Goal: Task Accomplishment & Management: Use online tool/utility

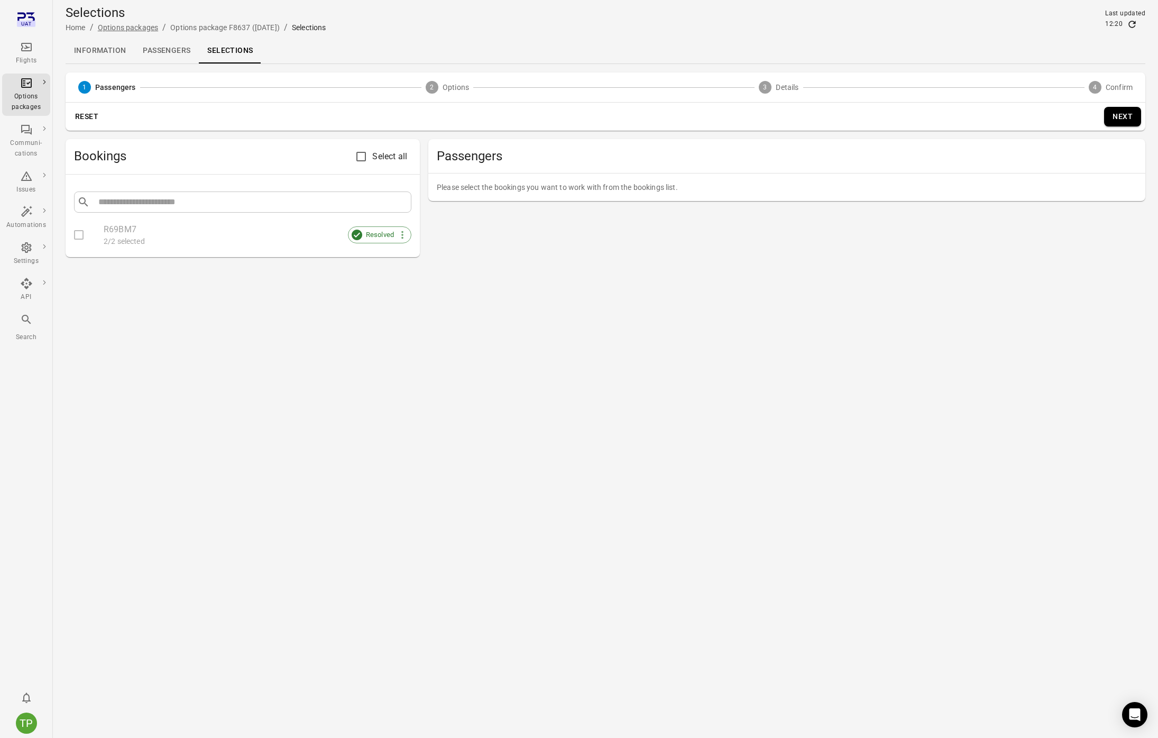
click at [134, 25] on link "Options packages" at bounding box center [128, 27] width 60 height 8
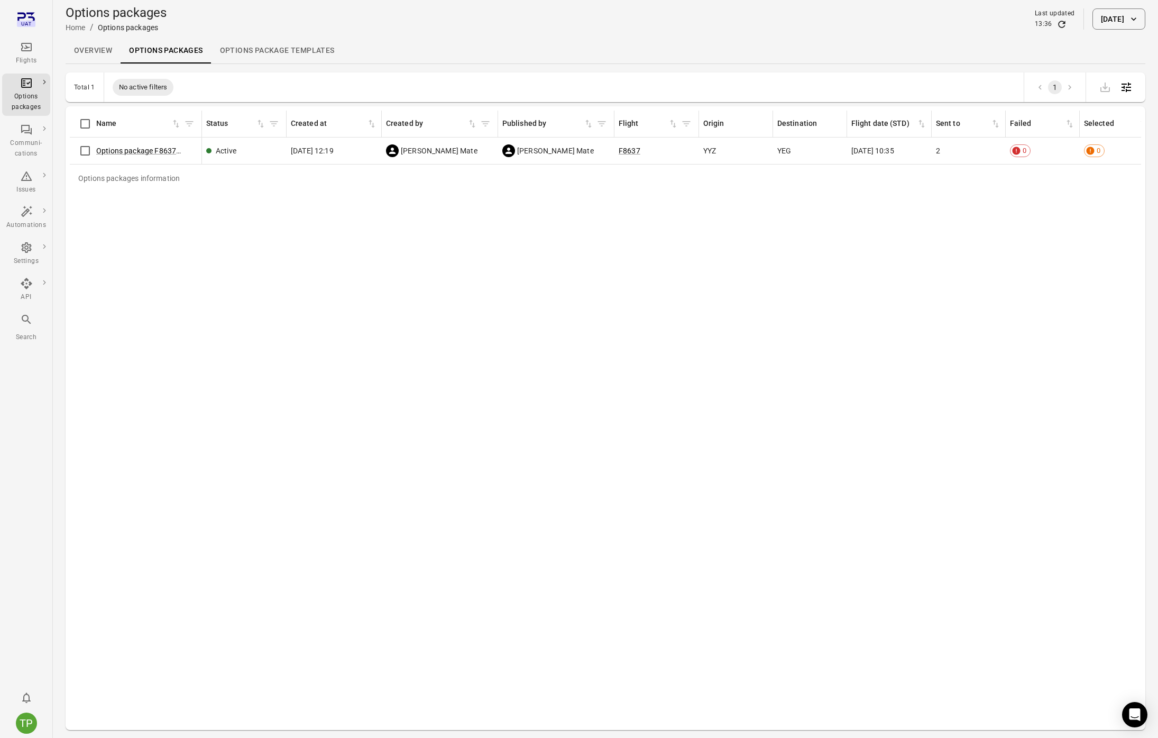
click at [26, 52] on icon "Main navigation" at bounding box center [26, 47] width 13 height 13
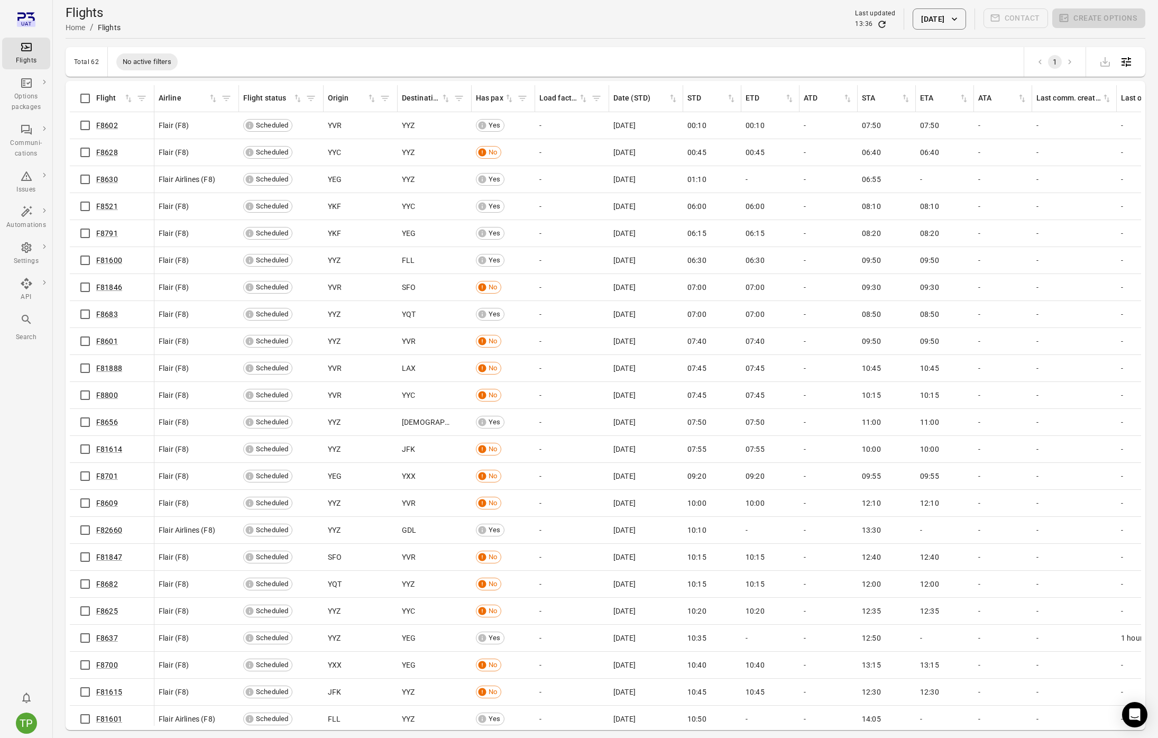
click at [916, 21] on button "[DATE]" at bounding box center [939, 18] width 53 height 21
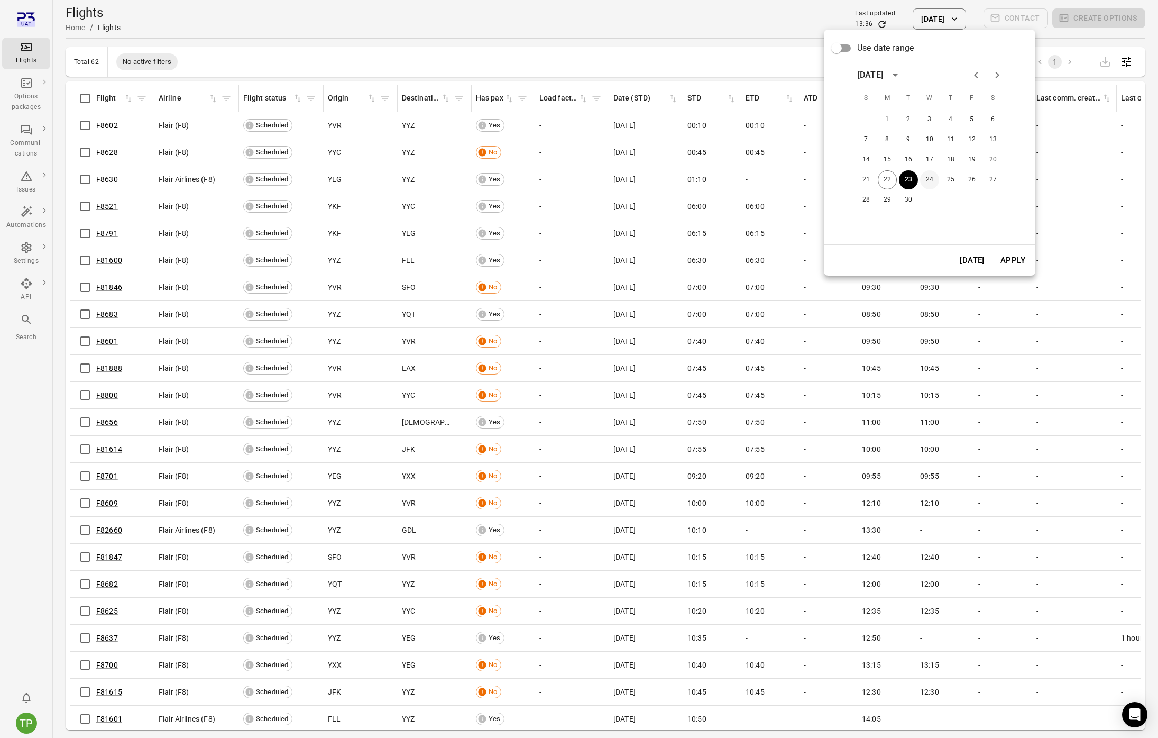
click at [928, 180] on button "24" at bounding box center [929, 179] width 19 height 19
click at [1017, 265] on button "Apply" at bounding box center [1013, 260] width 36 height 22
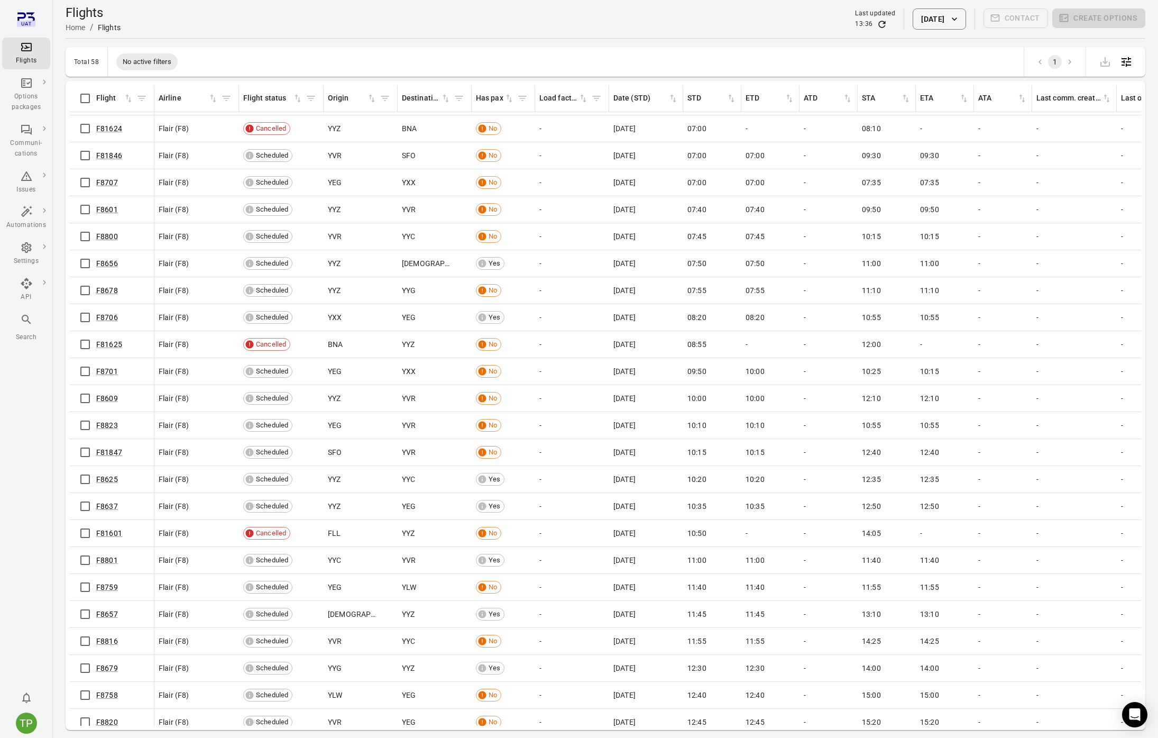
scroll to position [131, 0]
click at [107, 316] on link "F8706" at bounding box center [107, 316] width 22 height 8
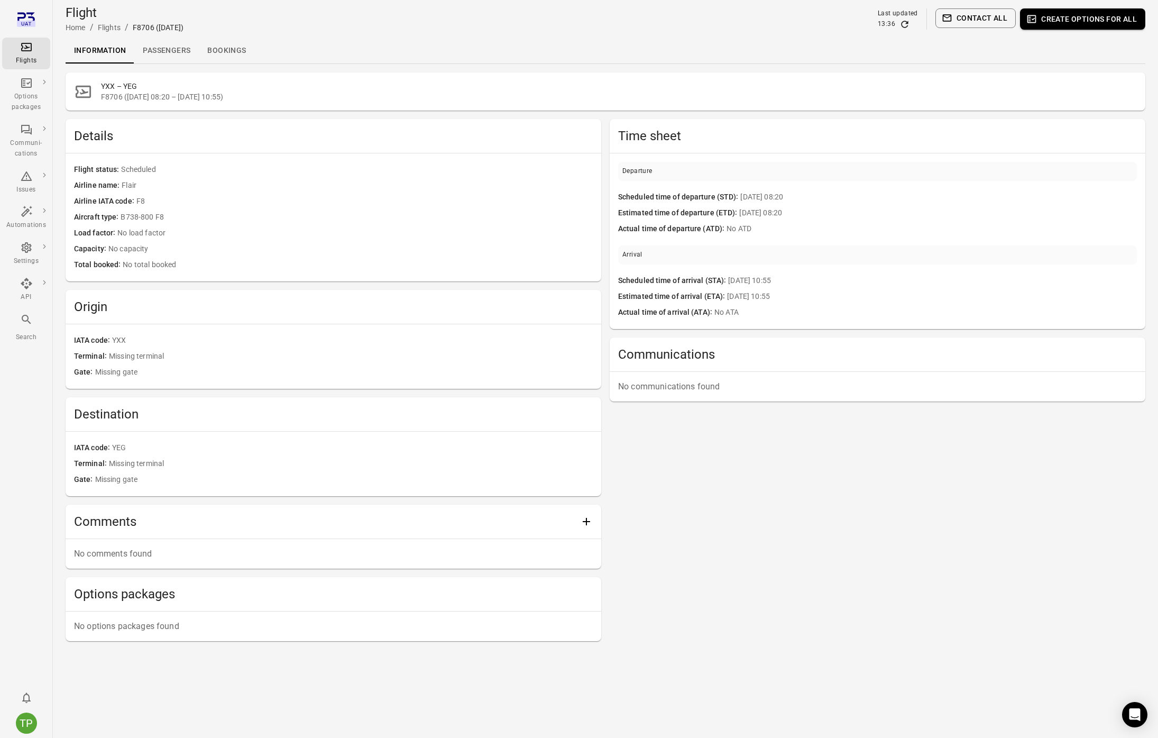
click at [161, 49] on link "Passengers" at bounding box center [166, 50] width 65 height 25
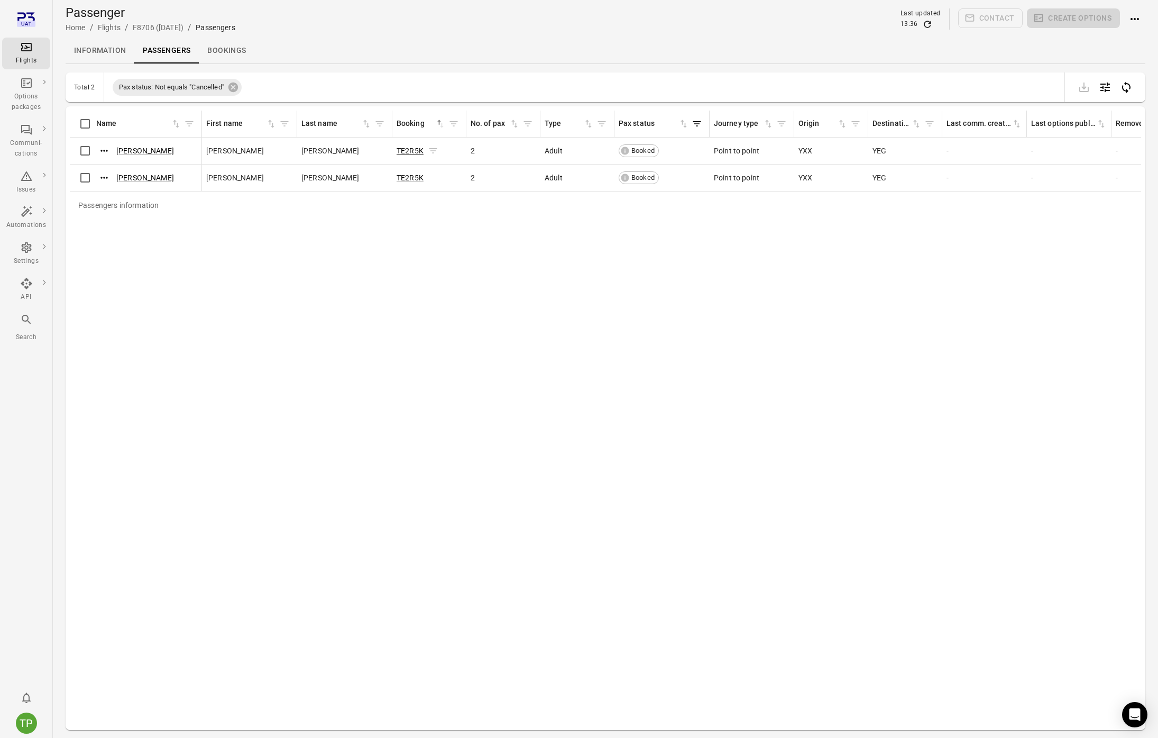
click at [410, 149] on link "TE2R5K" at bounding box center [410, 150] width 27 height 8
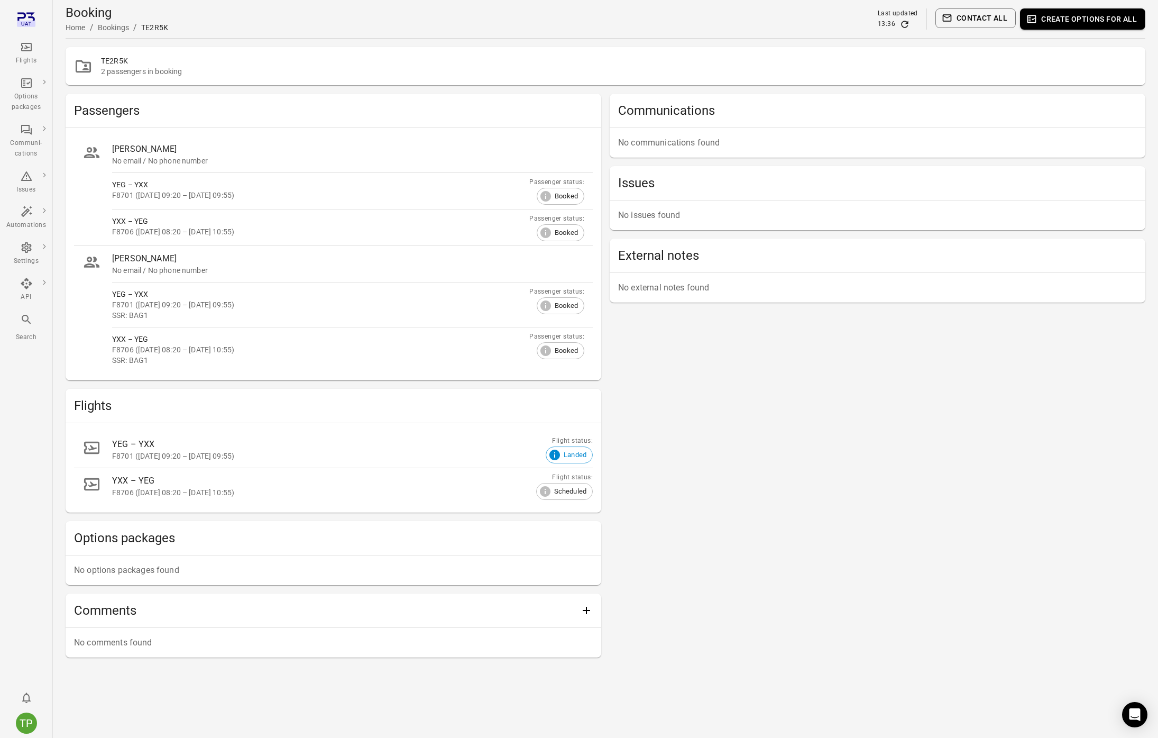
click at [1070, 20] on button "Create options for all" at bounding box center [1082, 18] width 125 height 21
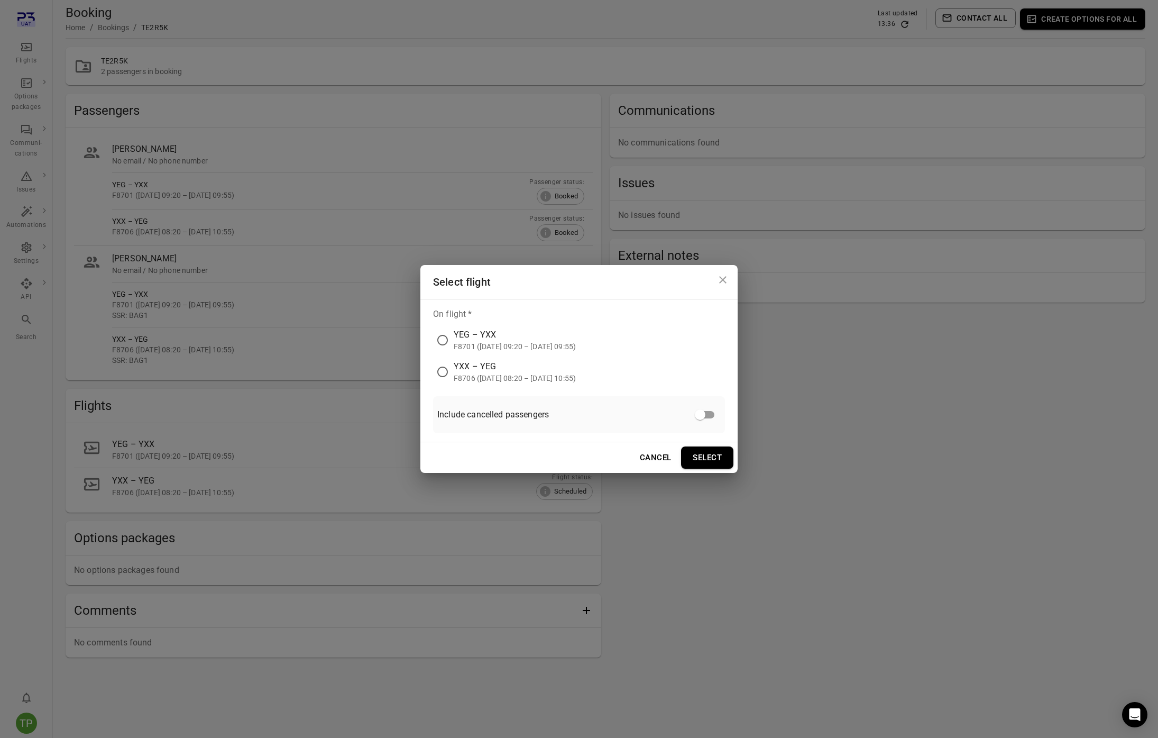
click at [473, 373] on div "F8706 ([DATE] 08:20 – [DATE] 10:55)" at bounding box center [515, 378] width 122 height 11
click at [711, 466] on button "Select" at bounding box center [707, 457] width 52 height 22
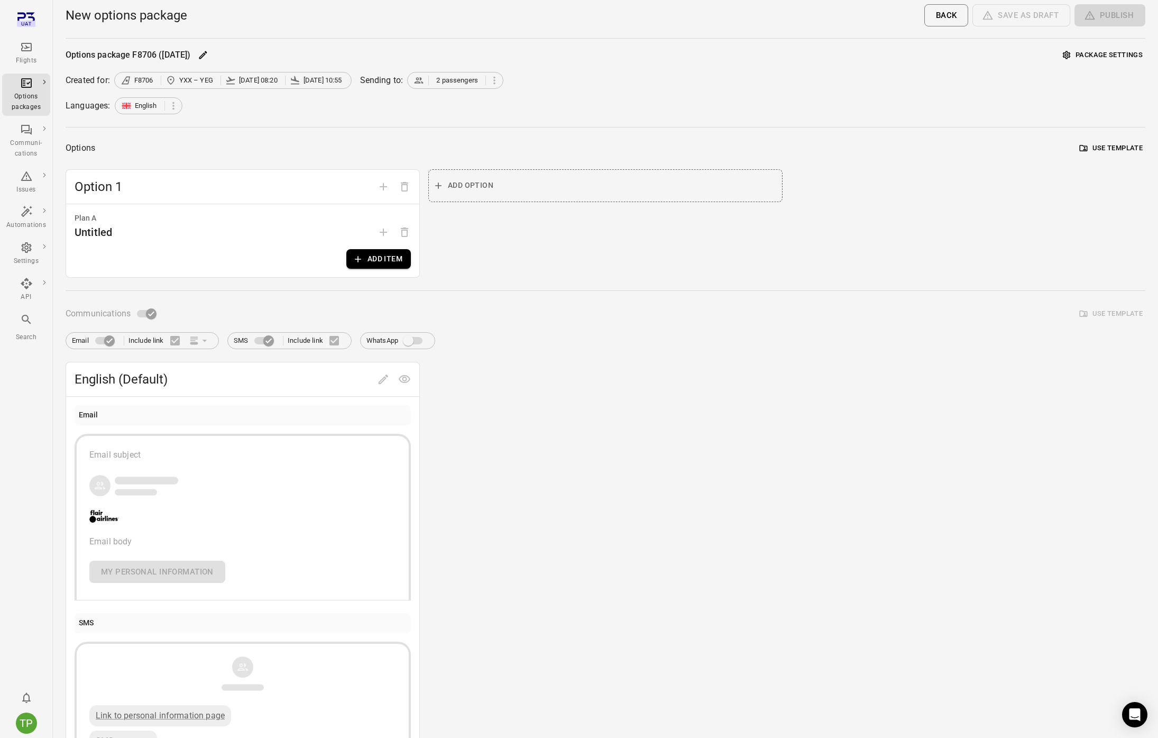
click at [384, 259] on button "Add item" at bounding box center [378, 259] width 65 height 20
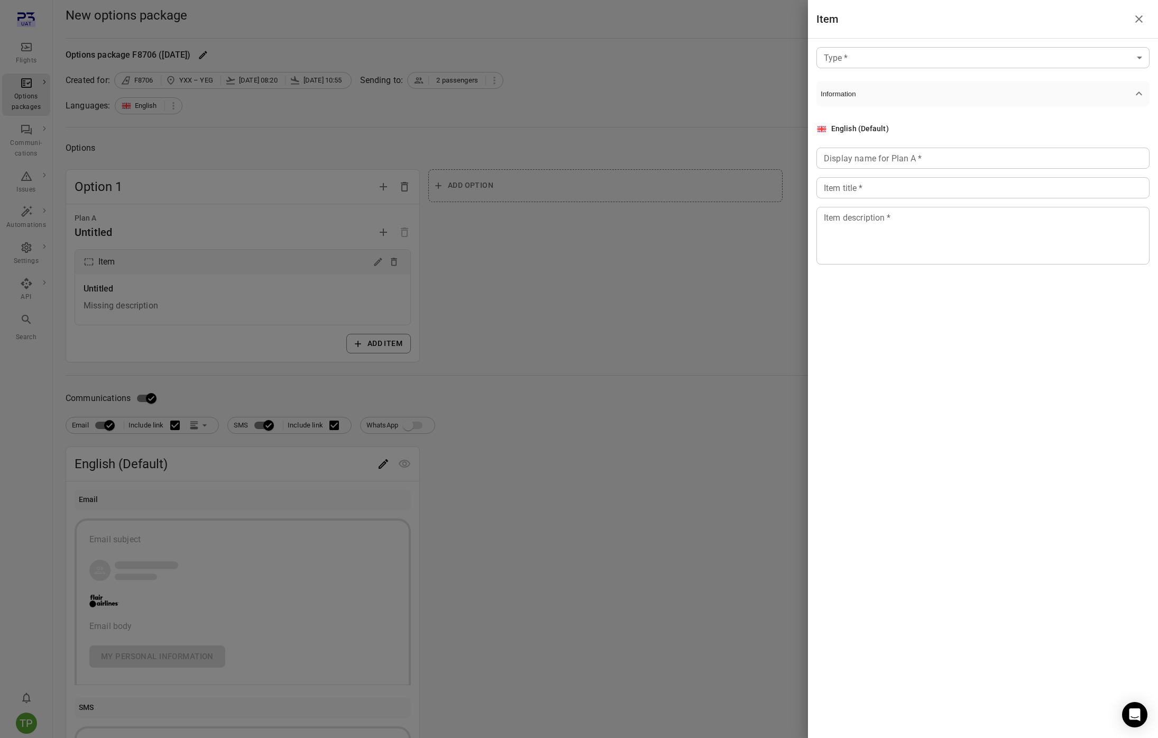
click at [860, 56] on body "Flights Options packages Communi-cations Issues Automations Settings API Search…" at bounding box center [579, 452] width 1158 height 905
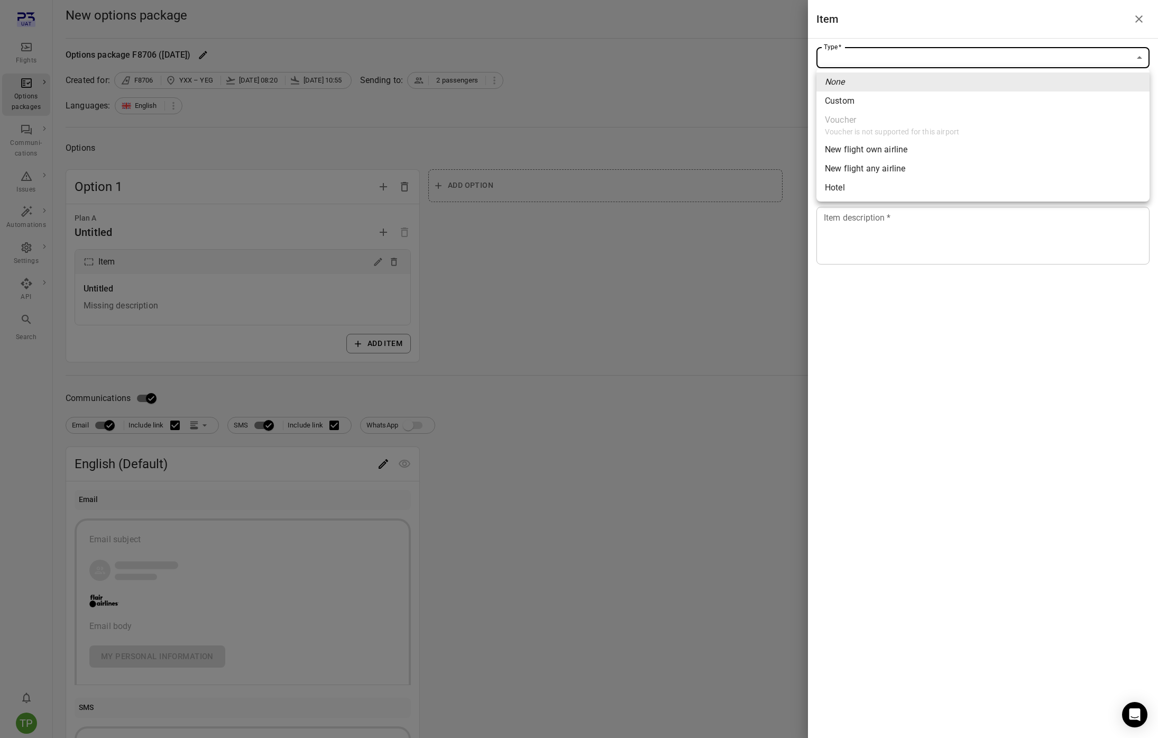
click at [869, 152] on div "New flight own airline" at bounding box center [866, 149] width 82 height 13
type input "**********"
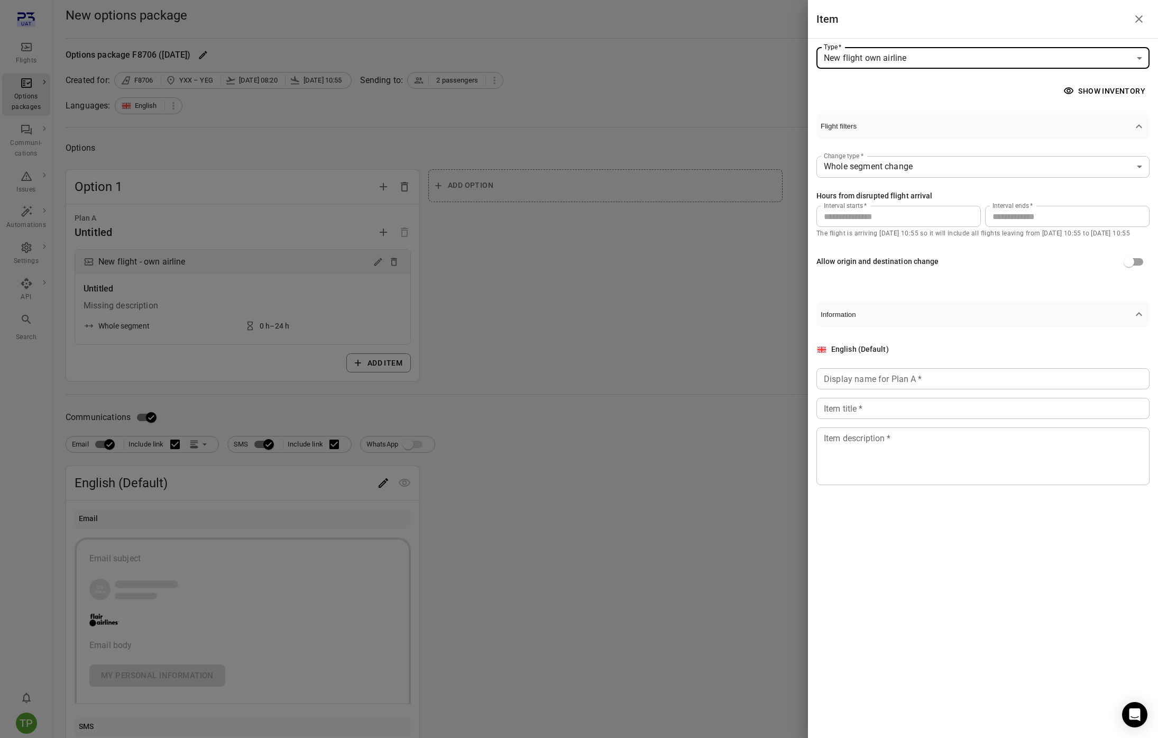
click at [1084, 91] on button "Show inventory" at bounding box center [1105, 91] width 88 height 20
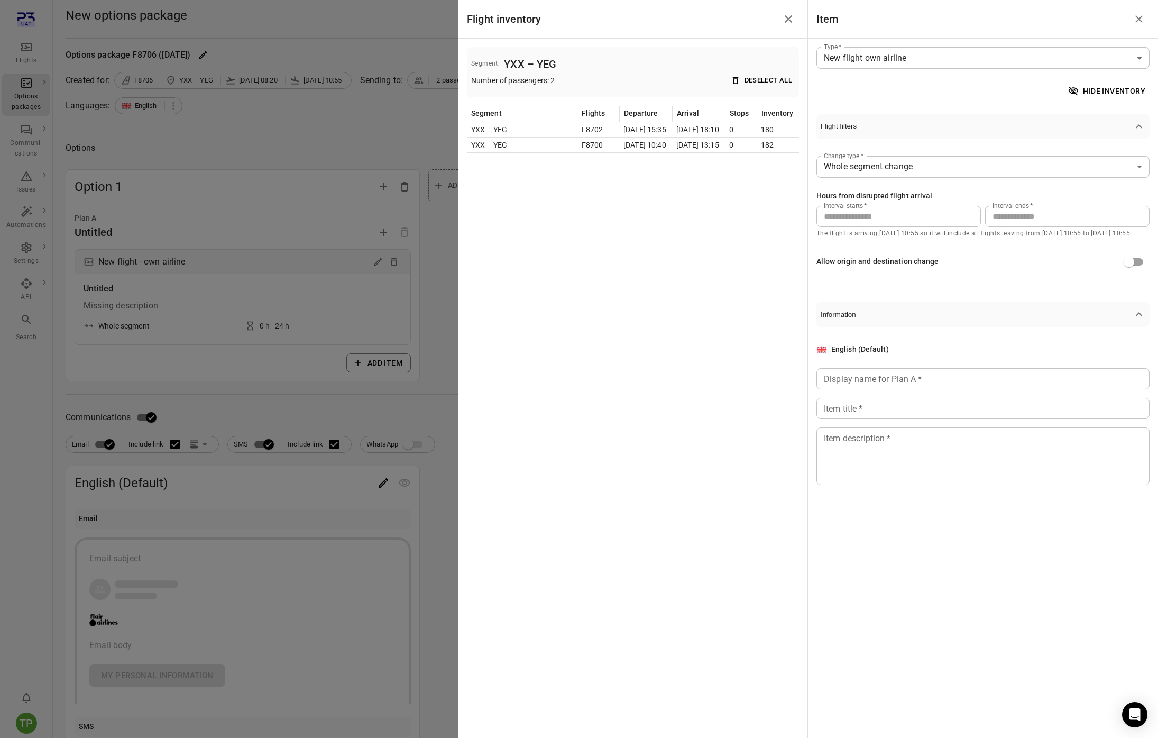
click at [887, 375] on div "Display name for Plan A   * Display name for Plan A   *" at bounding box center [982, 378] width 333 height 21
type input "****"
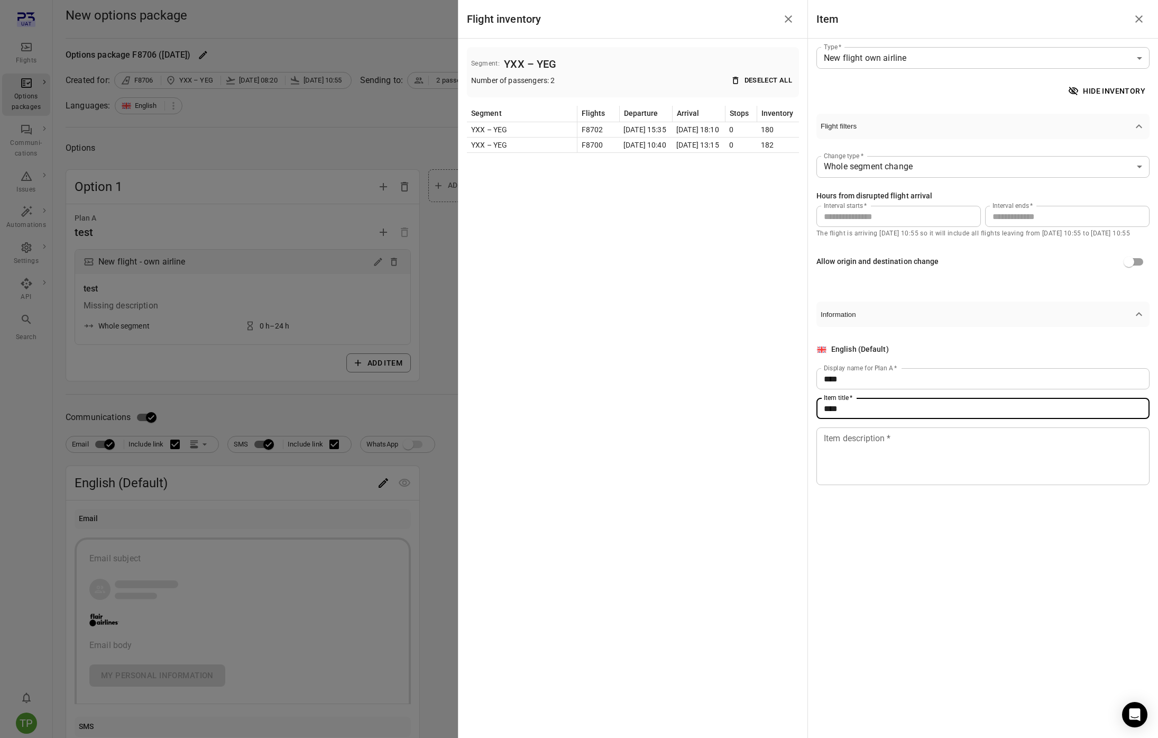
type input "****"
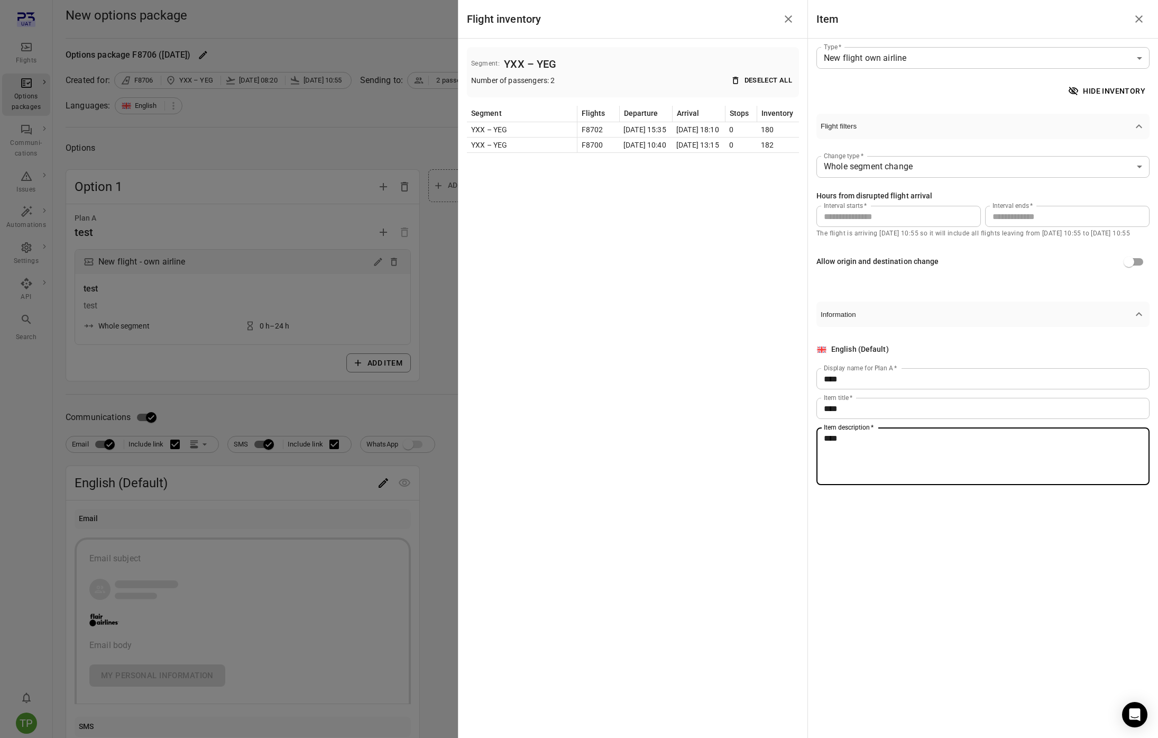
type textarea "****"
click at [923, 527] on div "**********" at bounding box center [983, 369] width 350 height 738
click at [785, 23] on icon "Close drawer" at bounding box center [788, 19] width 13 height 13
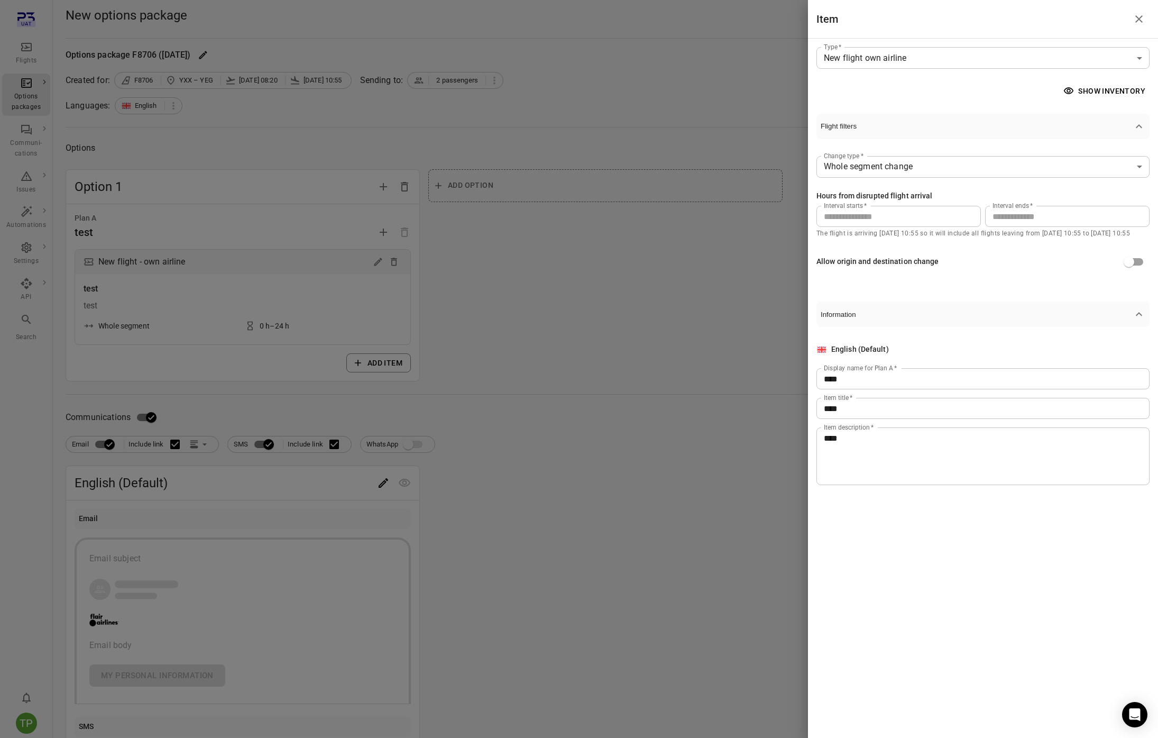
click at [1131, 19] on button "Close drawer" at bounding box center [1138, 18] width 21 height 21
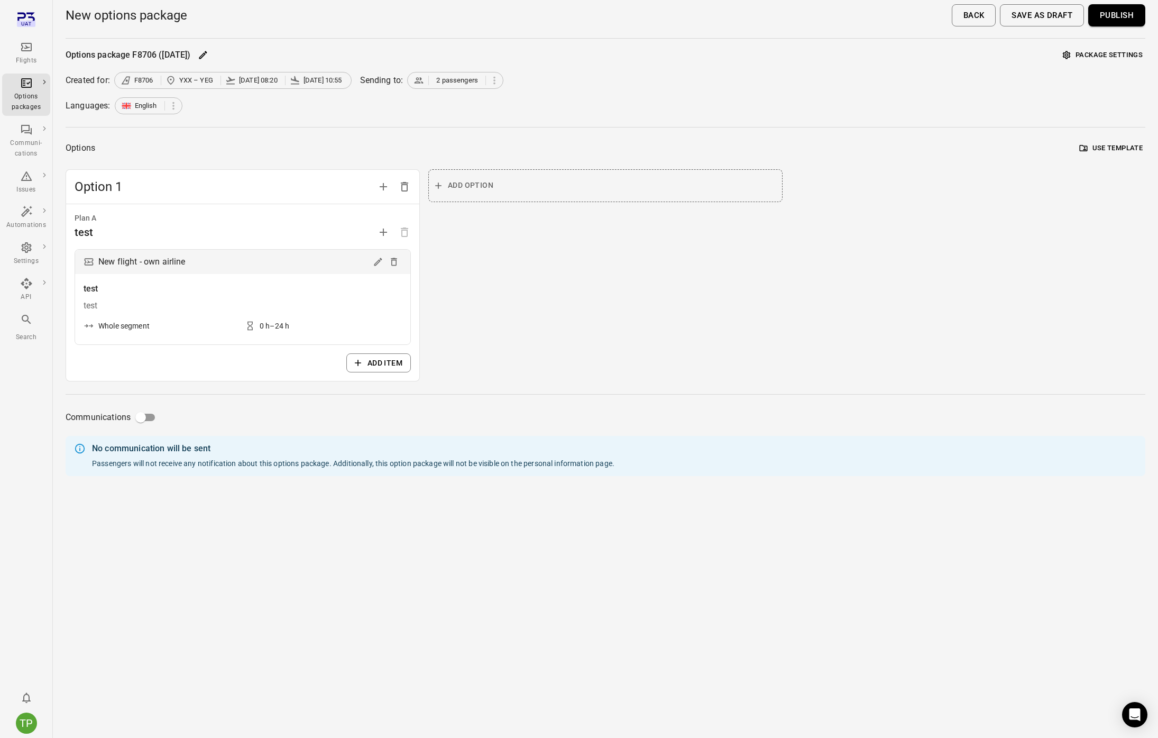
click at [1125, 11] on button "Publish" at bounding box center [1116, 15] width 57 height 22
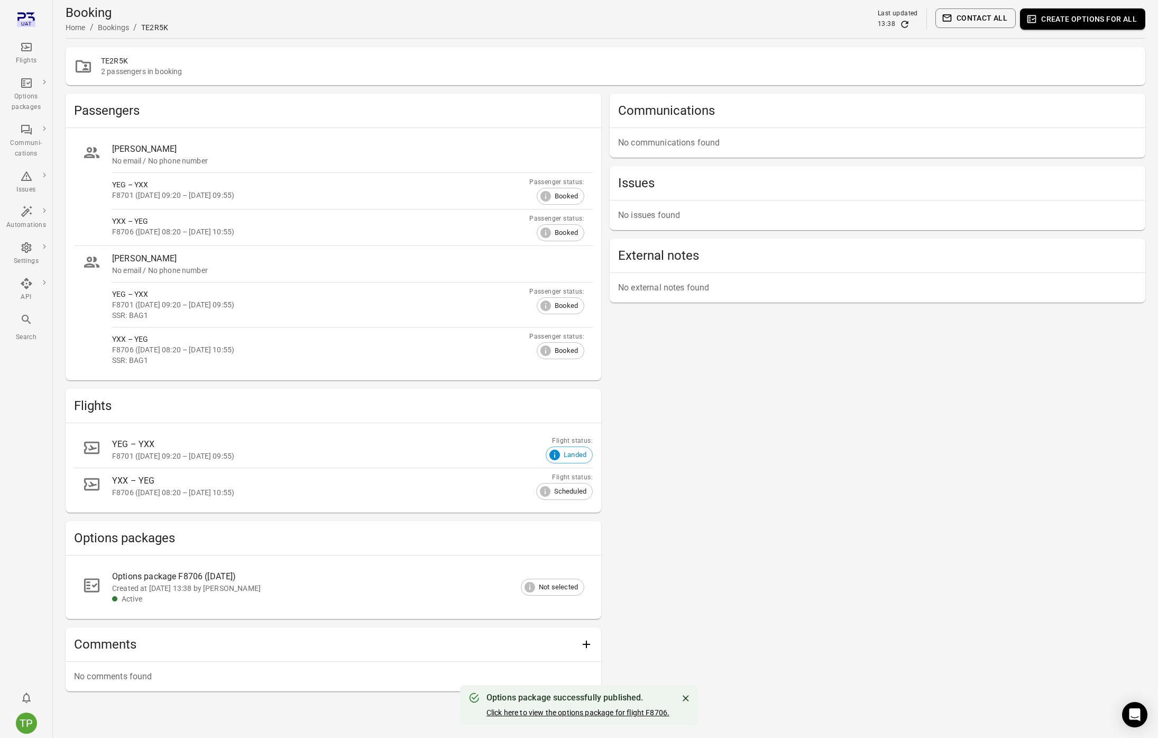
click at [602, 712] on link "Click here to view the options package for flight F8706." at bounding box center [577, 712] width 183 height 8
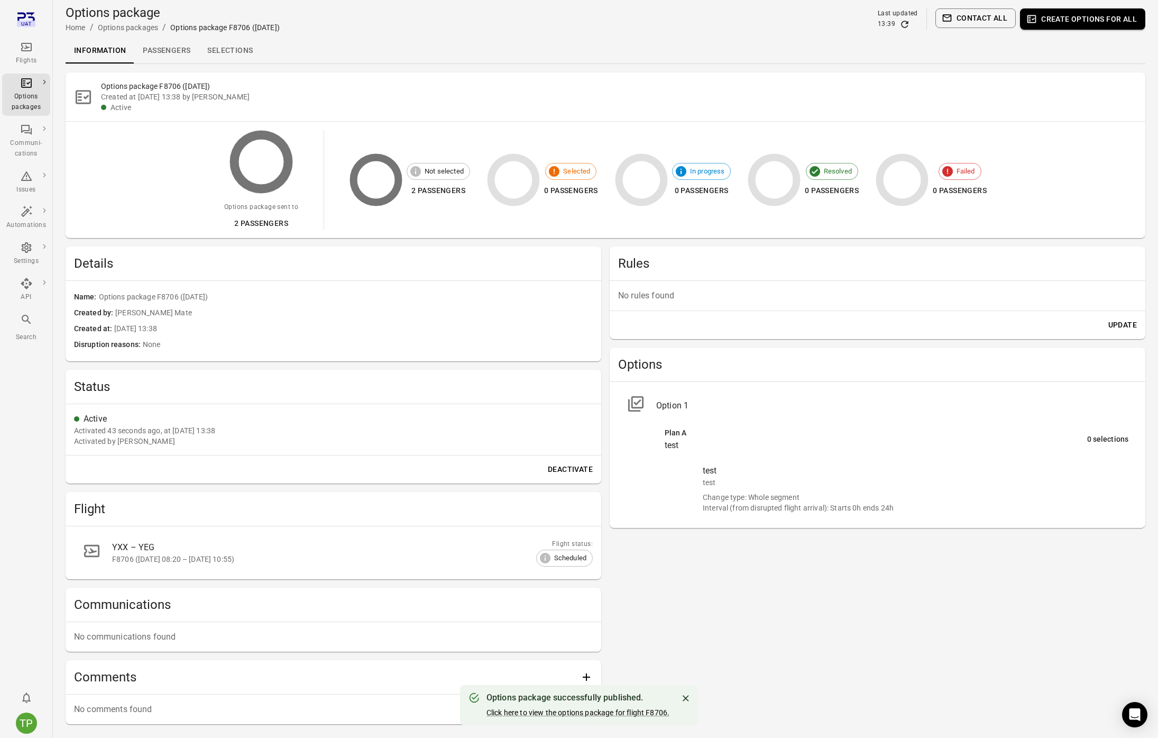
click at [234, 50] on link "Selections" at bounding box center [230, 50] width 62 height 25
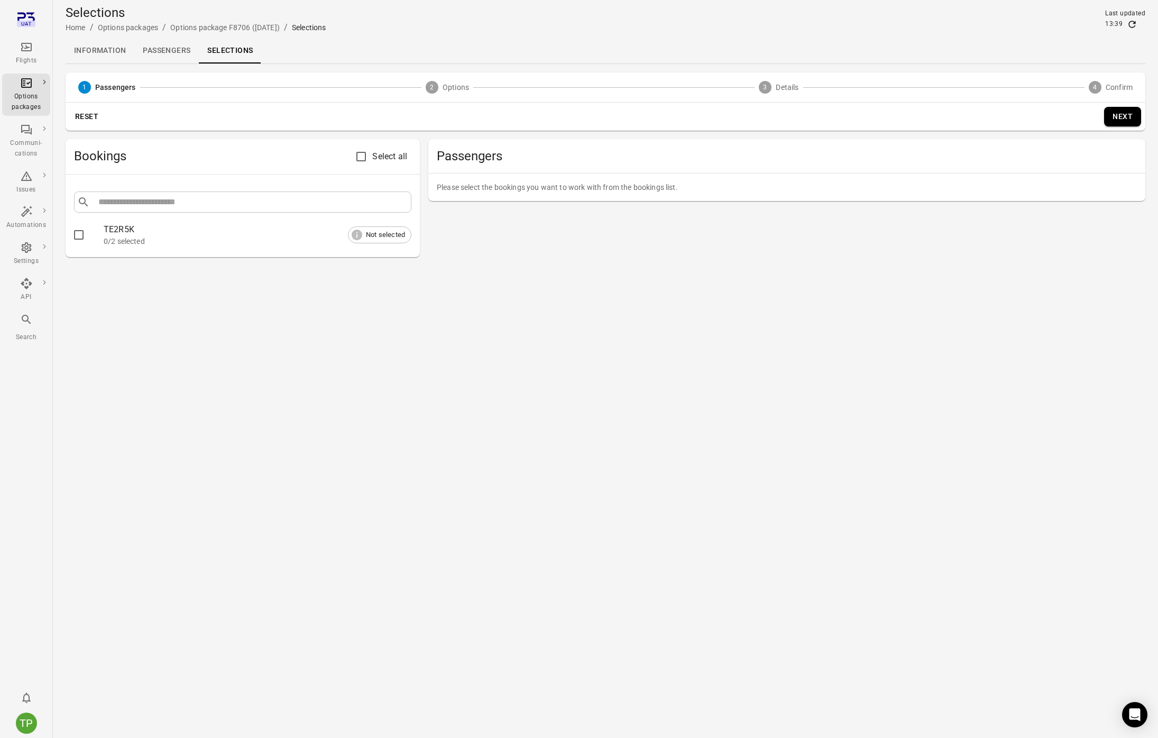
click at [156, 52] on link "Passengers" at bounding box center [166, 50] width 65 height 25
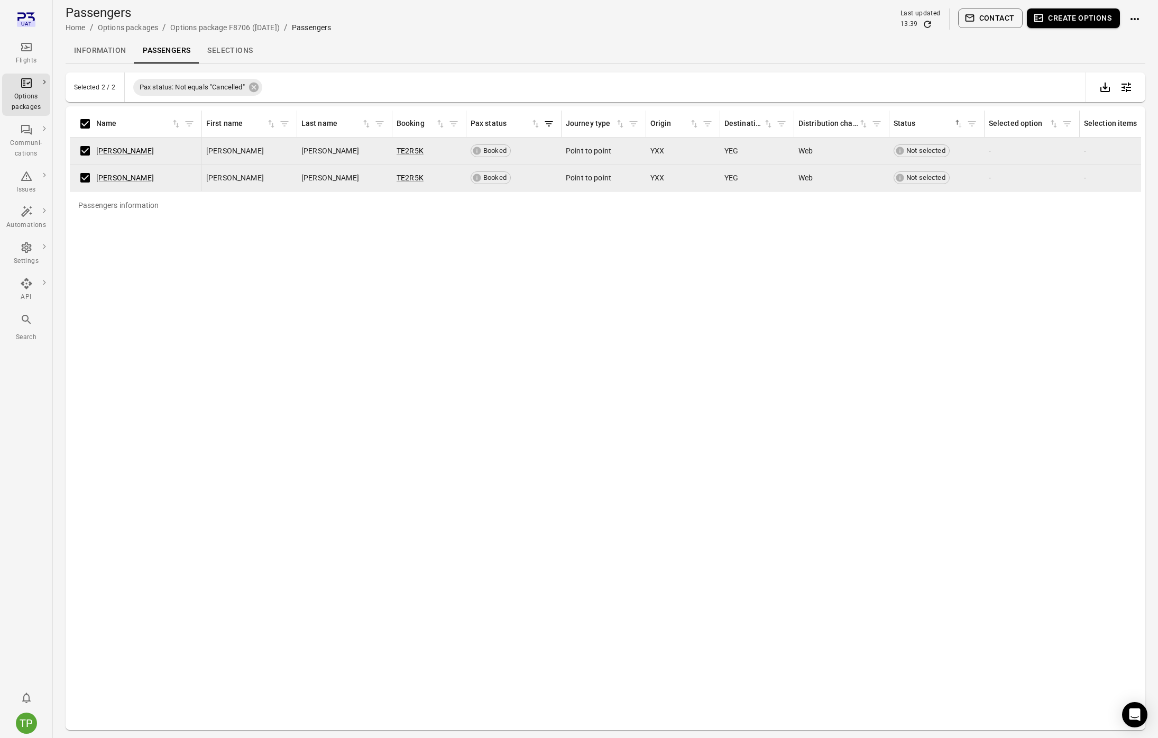
click at [1061, 19] on button "Create options" at bounding box center [1073, 18] width 93 height 20
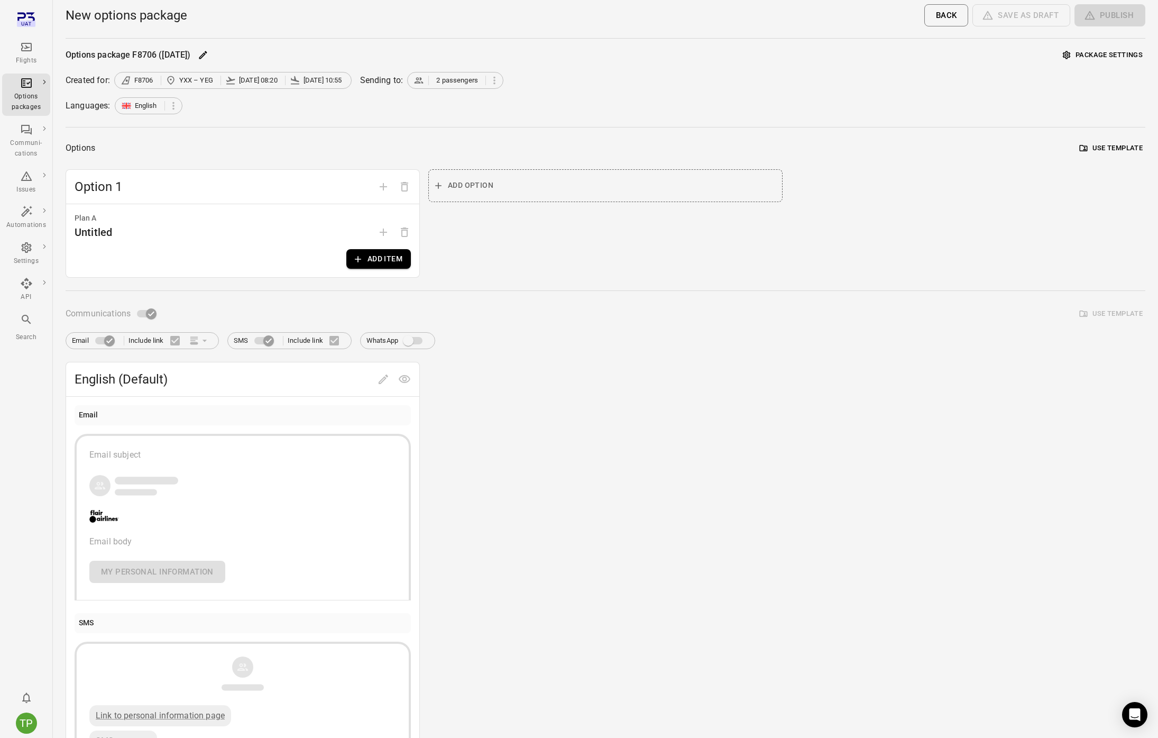
click at [371, 262] on button "Add item" at bounding box center [378, 259] width 65 height 20
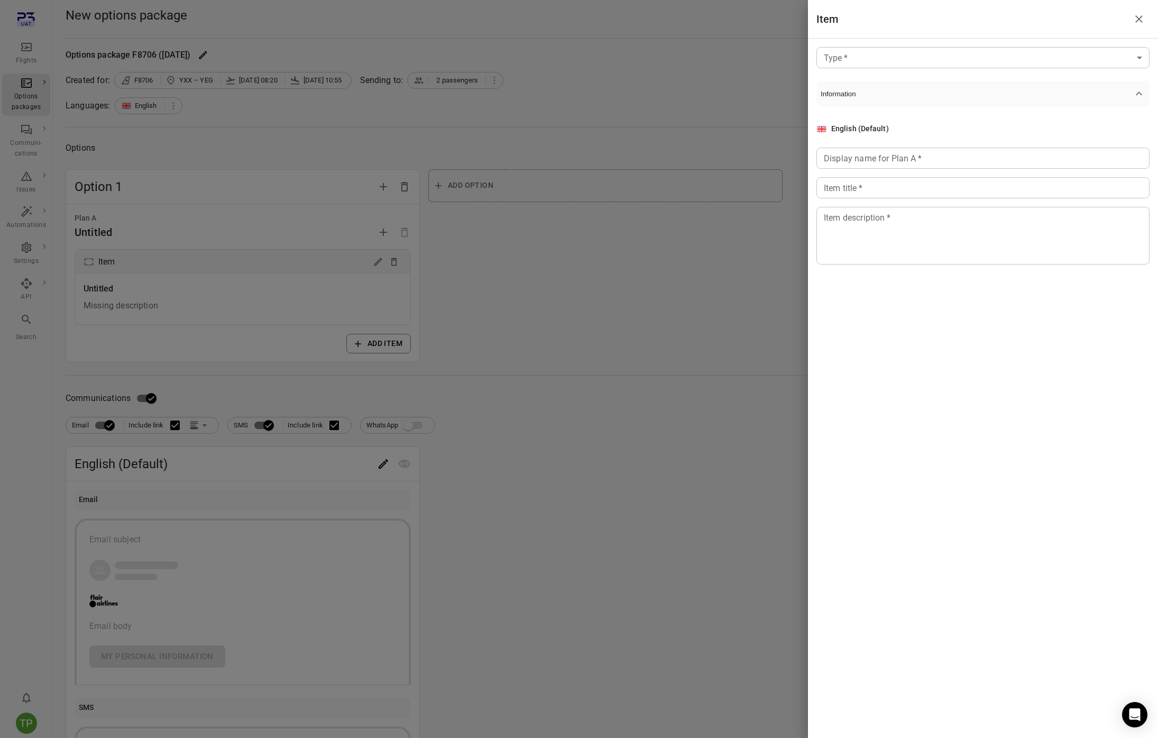
click at [939, 55] on body "Flights Options packages Communi-cations Issues Automations Settings API Search…" at bounding box center [579, 452] width 1158 height 905
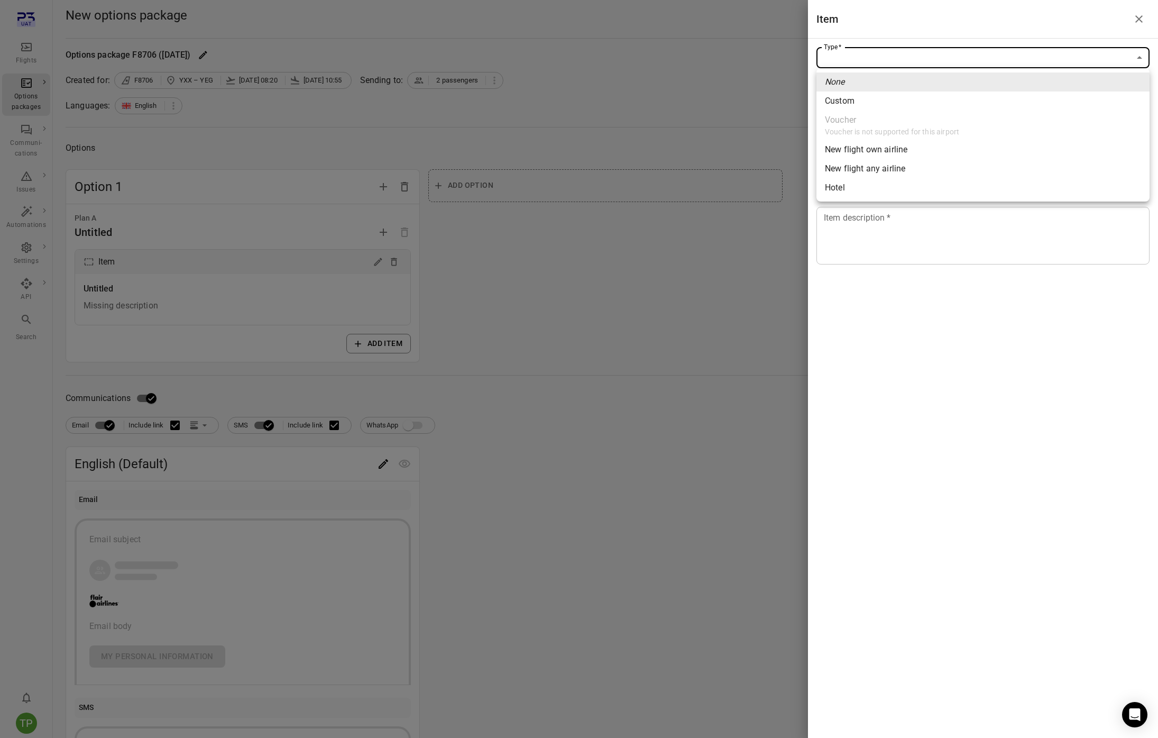
click at [884, 149] on div "New flight own airline" at bounding box center [866, 149] width 82 height 13
type input "**********"
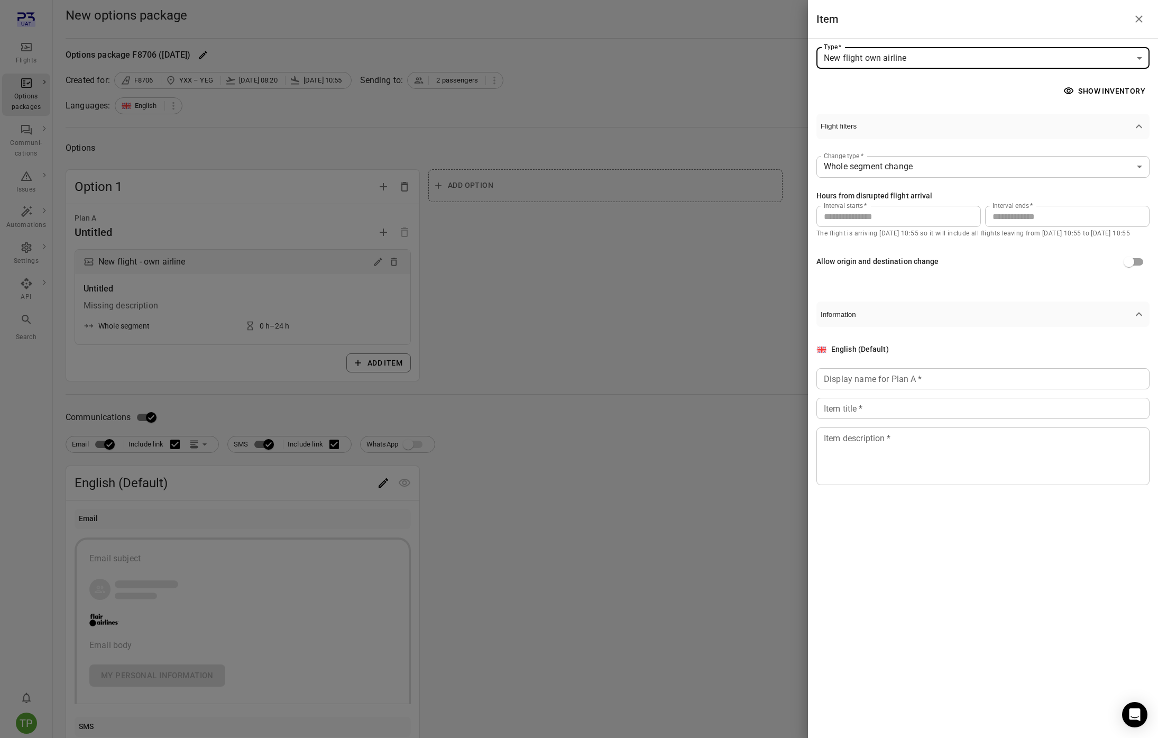
click at [858, 381] on div "Display name for Plan A   * Display name for Plan A   *" at bounding box center [982, 378] width 333 height 21
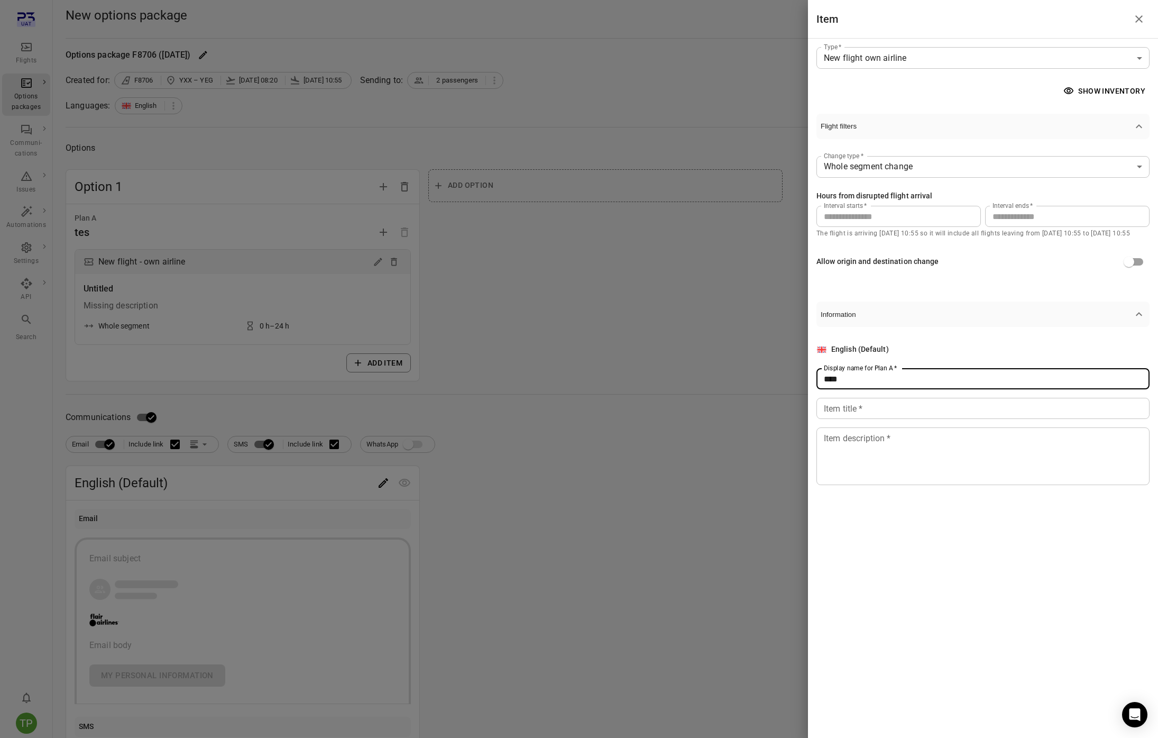
type input "****"
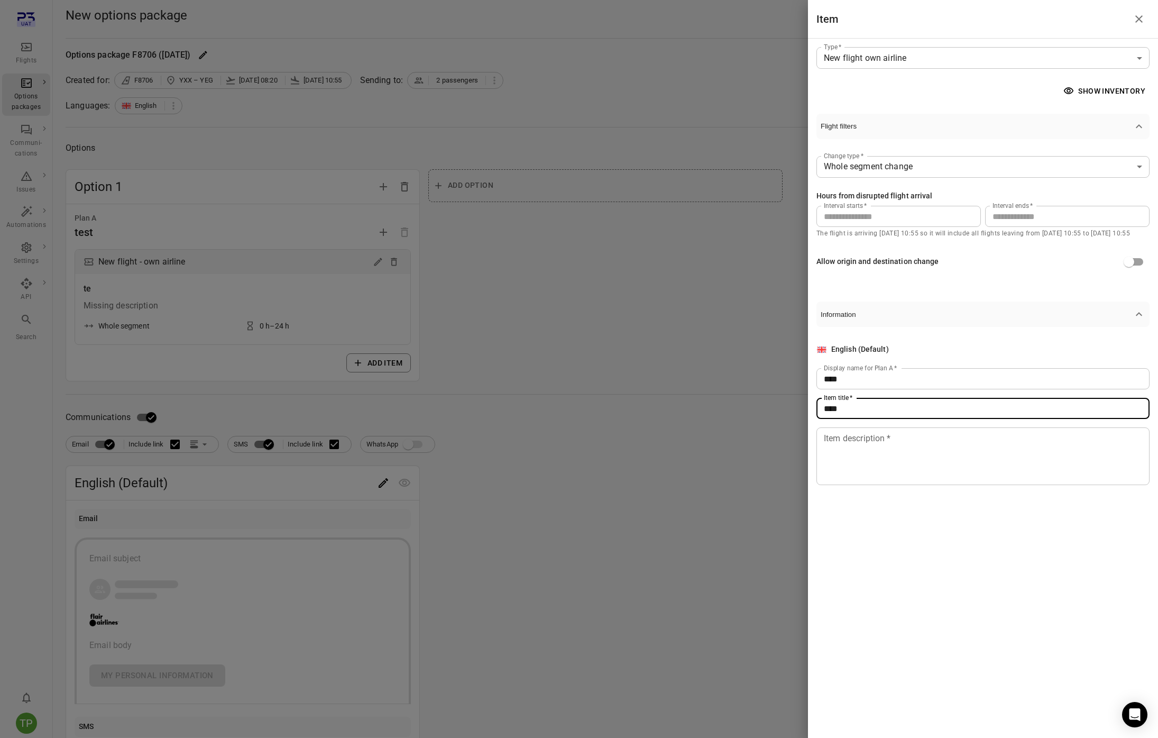
type input "****"
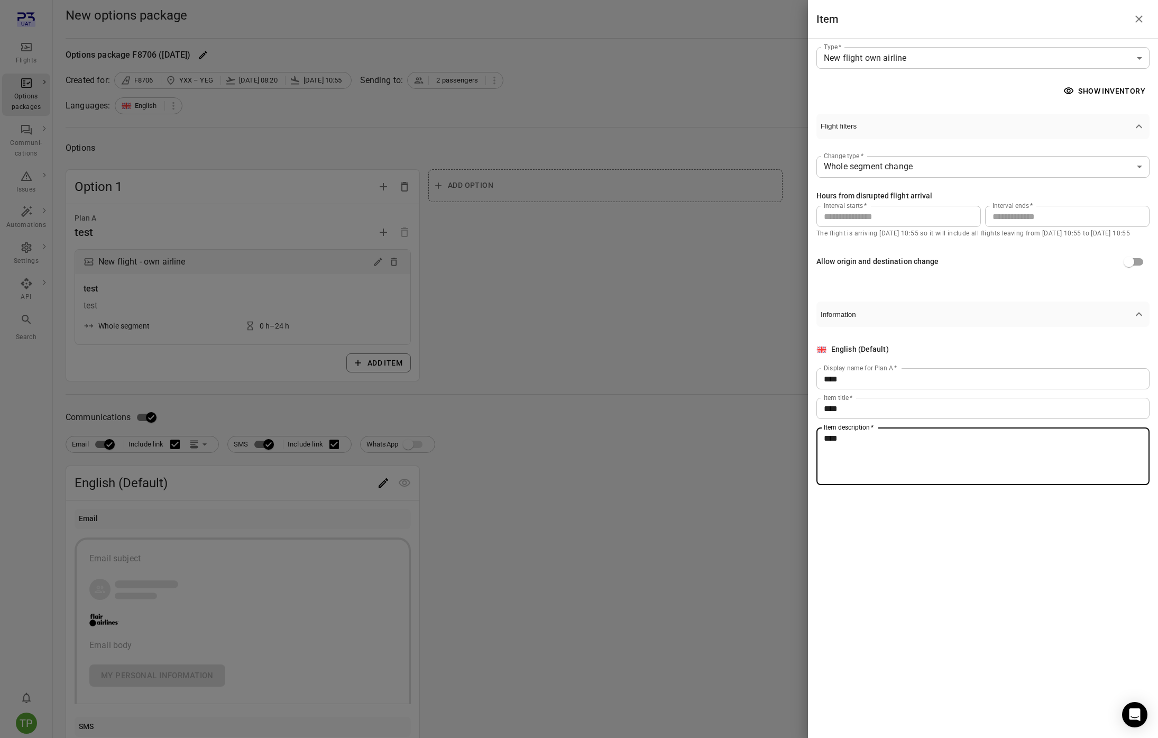
type textarea "****"
click at [1134, 22] on icon "Close drawer" at bounding box center [1139, 19] width 13 height 13
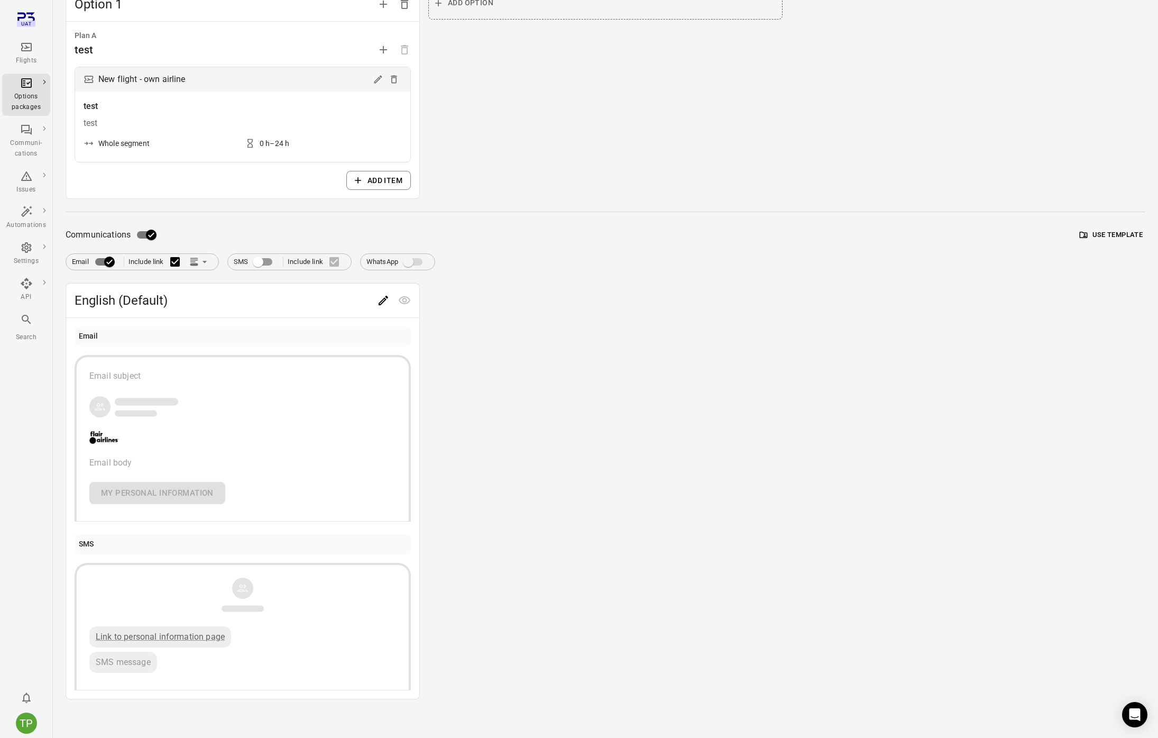
scroll to position [186, 0]
click at [232, 385] on div "Email subject Email body My personal information" at bounding box center [242, 433] width 307 height 134
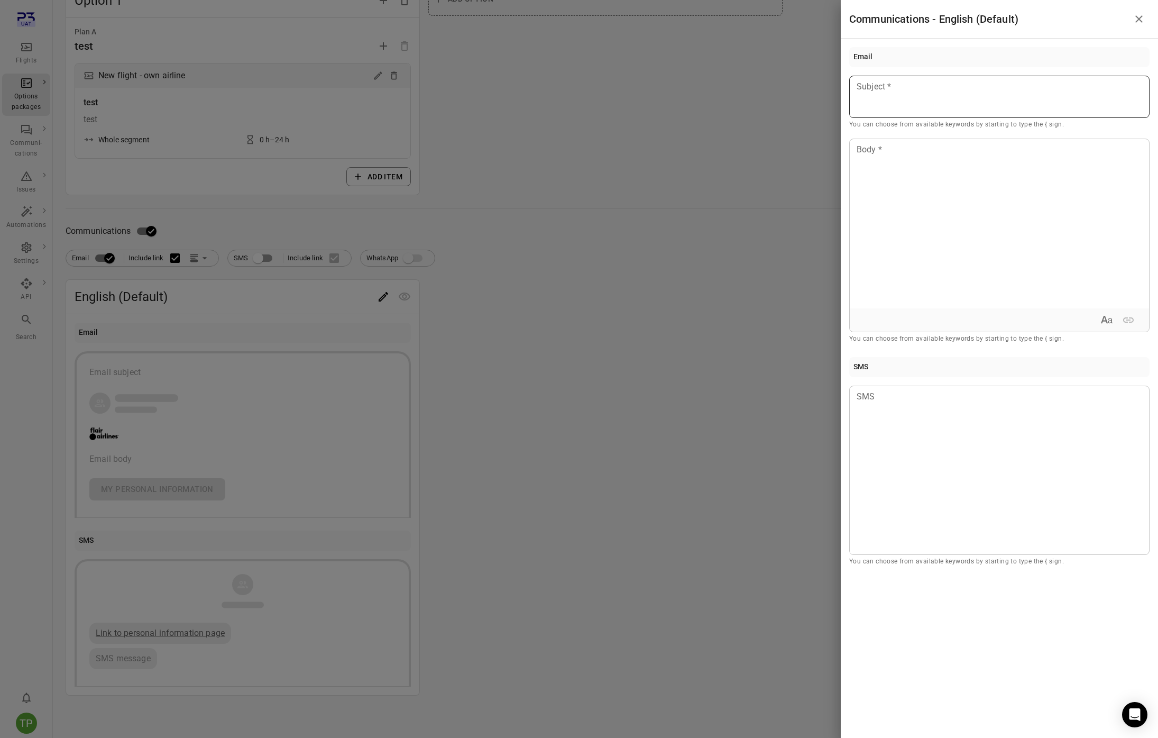
click at [909, 109] on div at bounding box center [999, 97] width 300 height 42
click at [1137, 16] on icon "Close drawer" at bounding box center [1138, 18] width 7 height 7
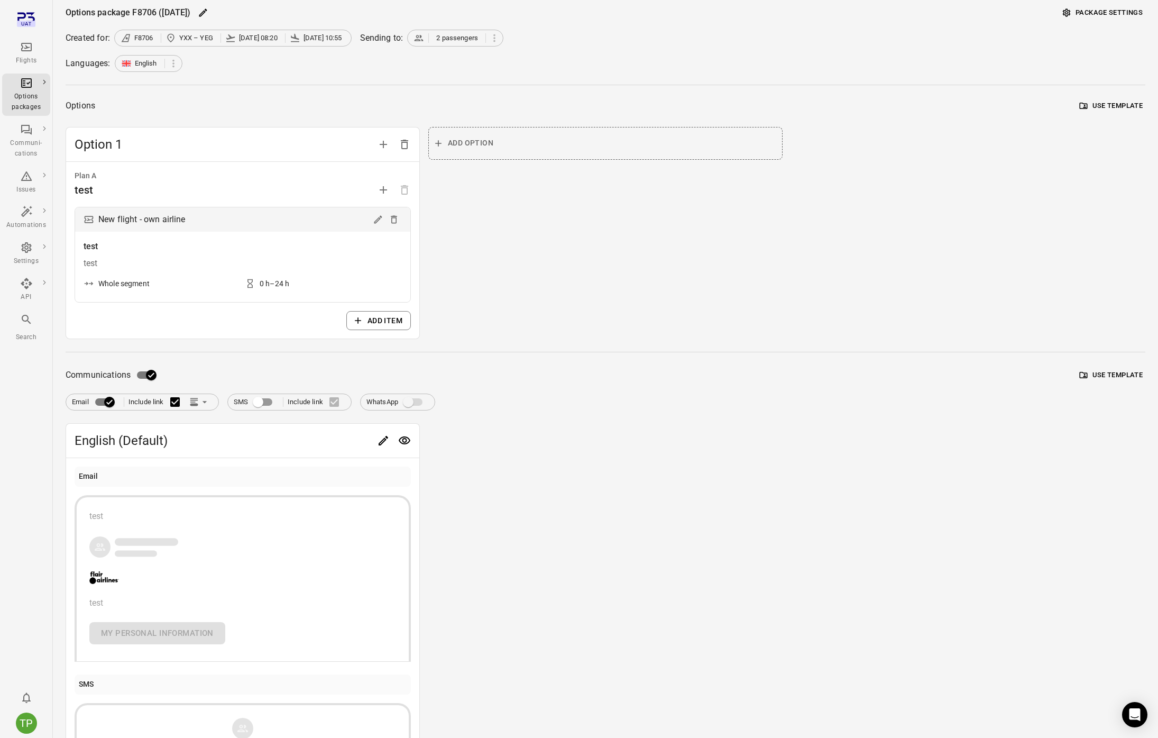
scroll to position [29, 0]
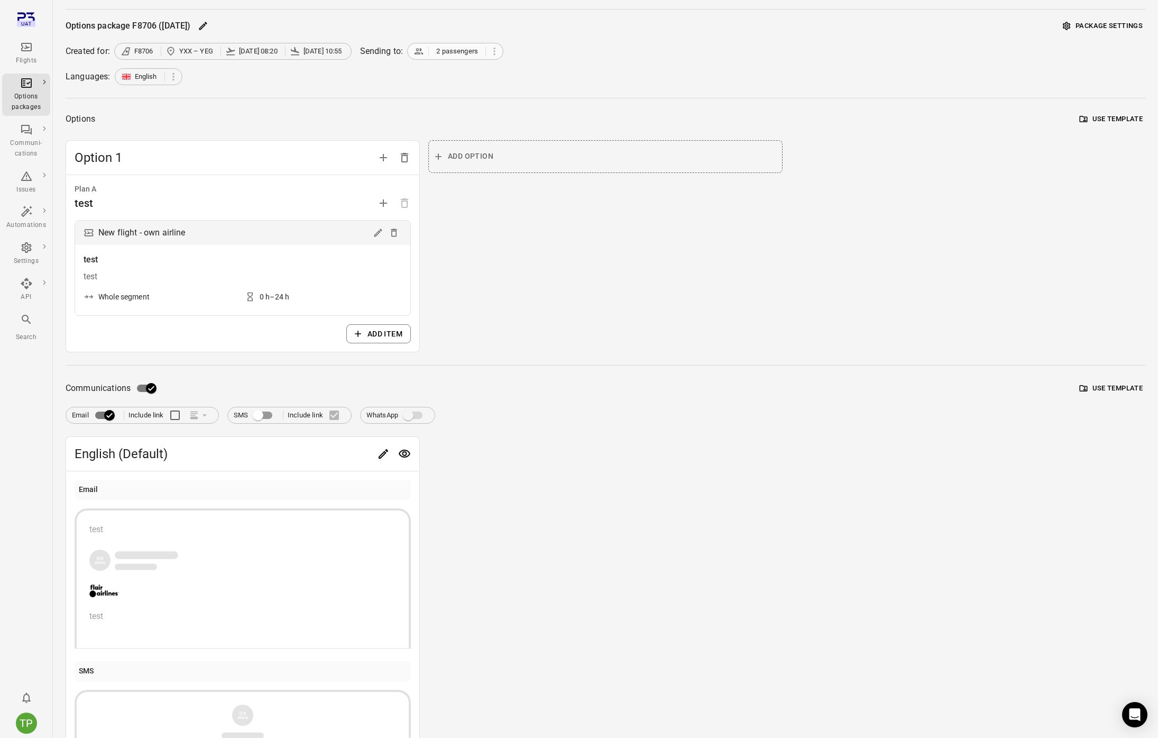
click at [473, 52] on span "2 passengers" at bounding box center [457, 51] width 42 height 11
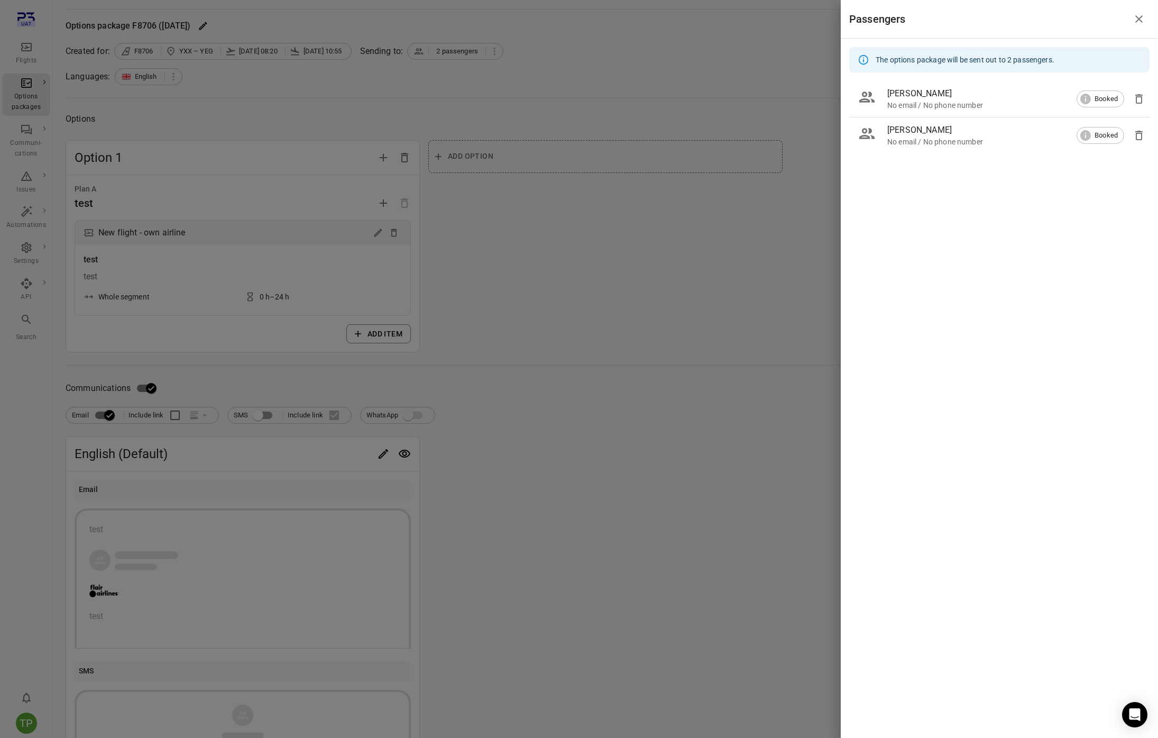
click at [1139, 16] on icon "Close drawer" at bounding box center [1139, 19] width 13 height 13
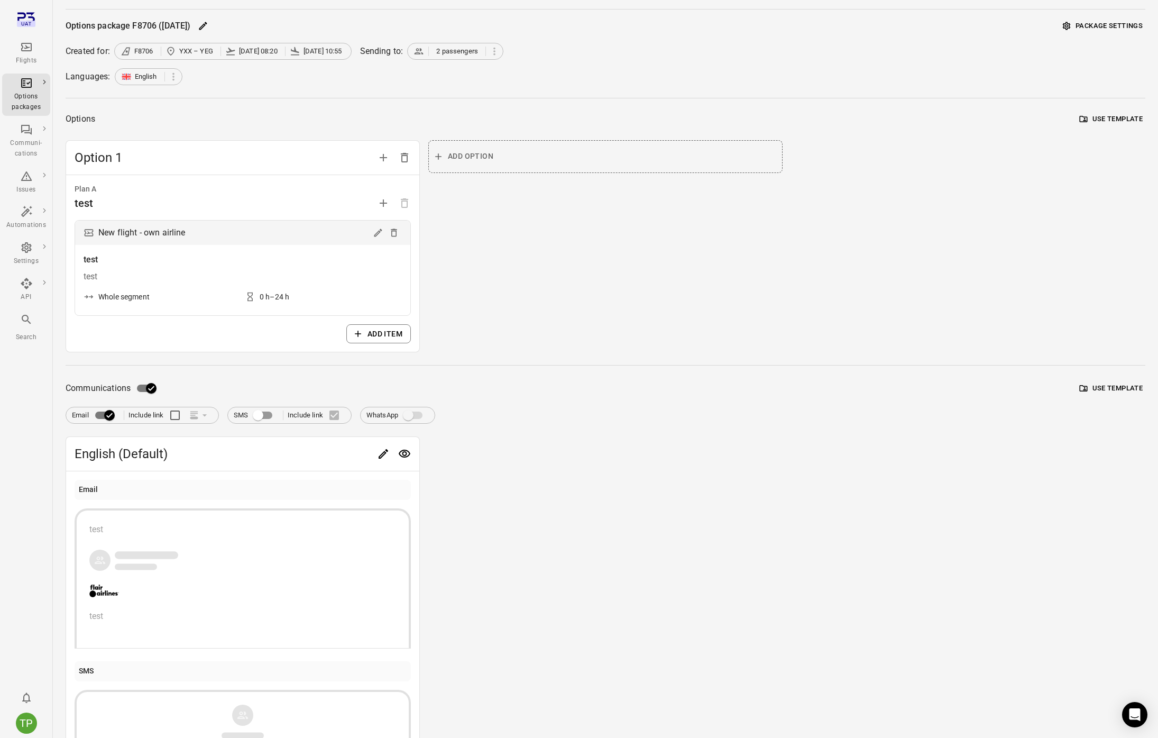
scroll to position [0, 0]
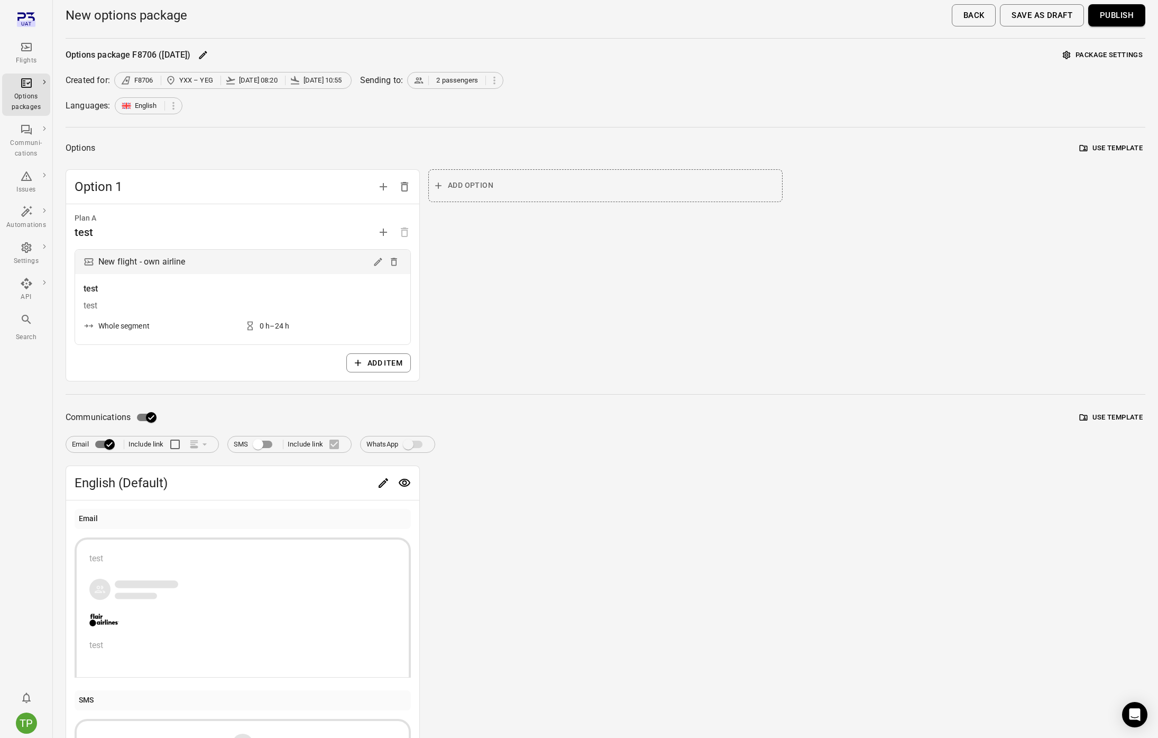
click at [1121, 12] on button "Publish" at bounding box center [1116, 15] width 57 height 22
